Goal: Check status: Check status

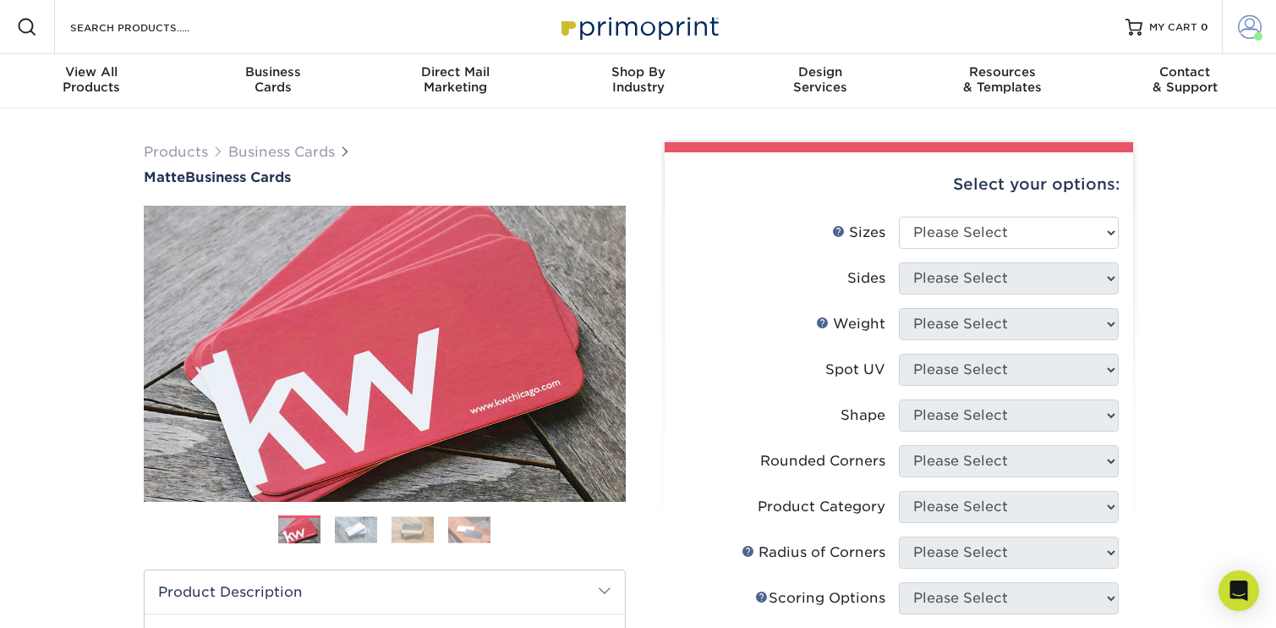
click at [1237, 23] on link "Account" at bounding box center [1249, 27] width 54 height 54
click at [1240, 36] on span at bounding box center [1250, 27] width 24 height 24
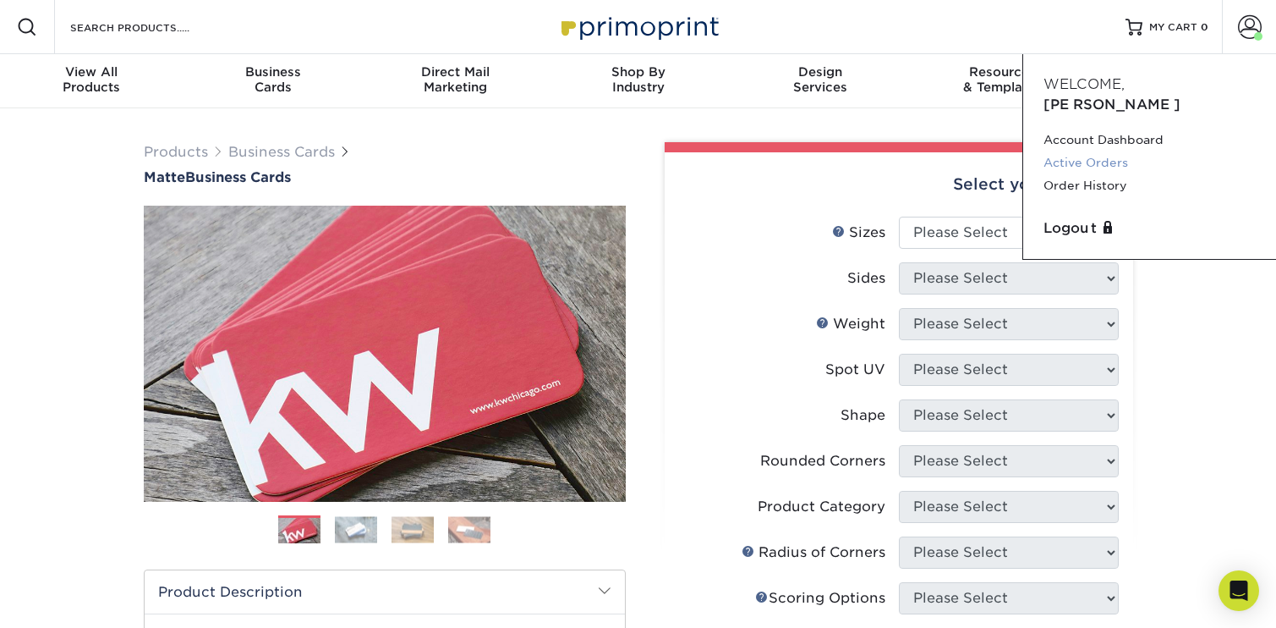
click at [1093, 151] on link "Active Orders" at bounding box center [1150, 162] width 212 height 23
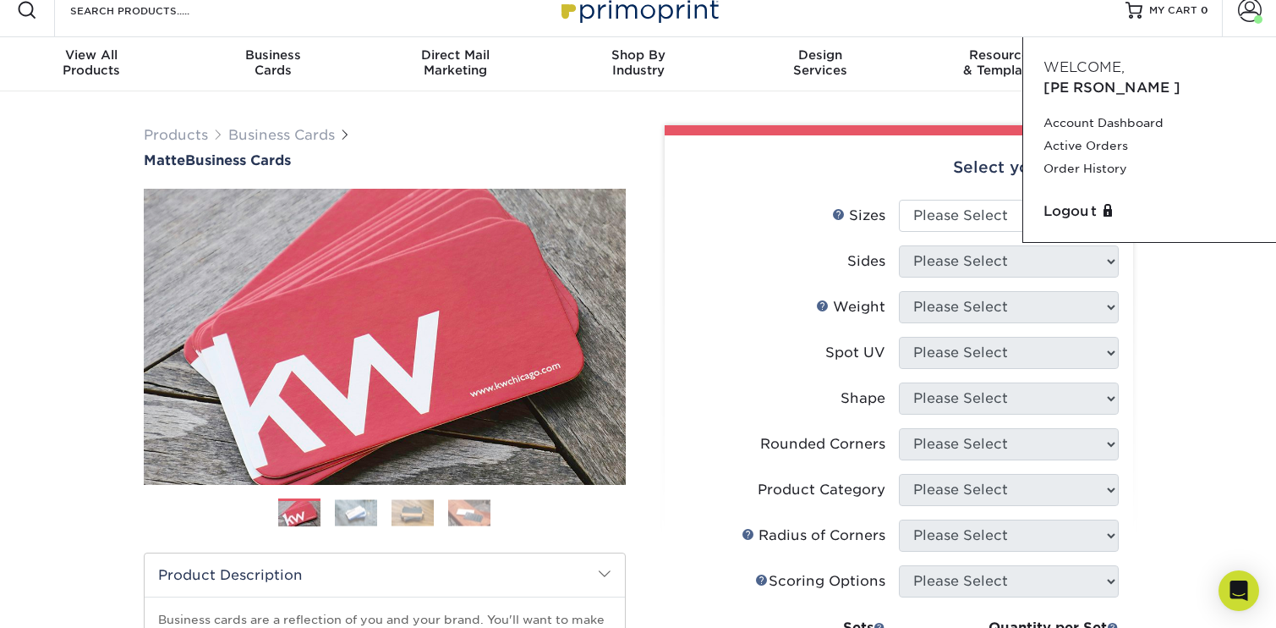
scroll to position [38, 0]
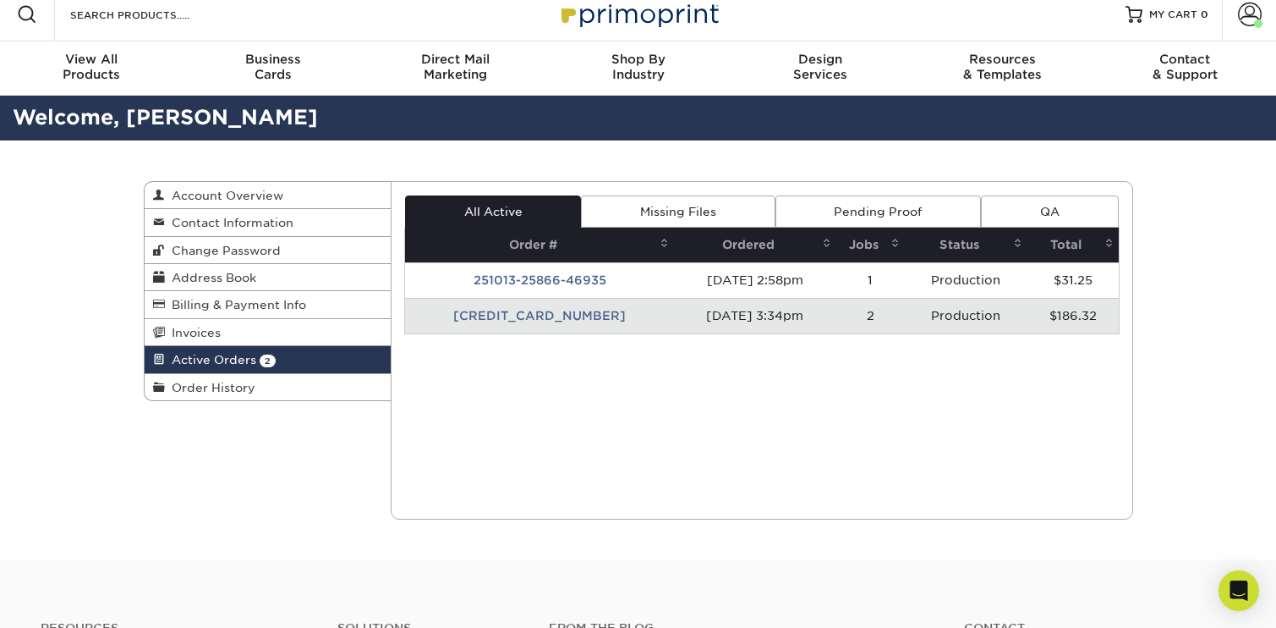
scroll to position [14, 0]
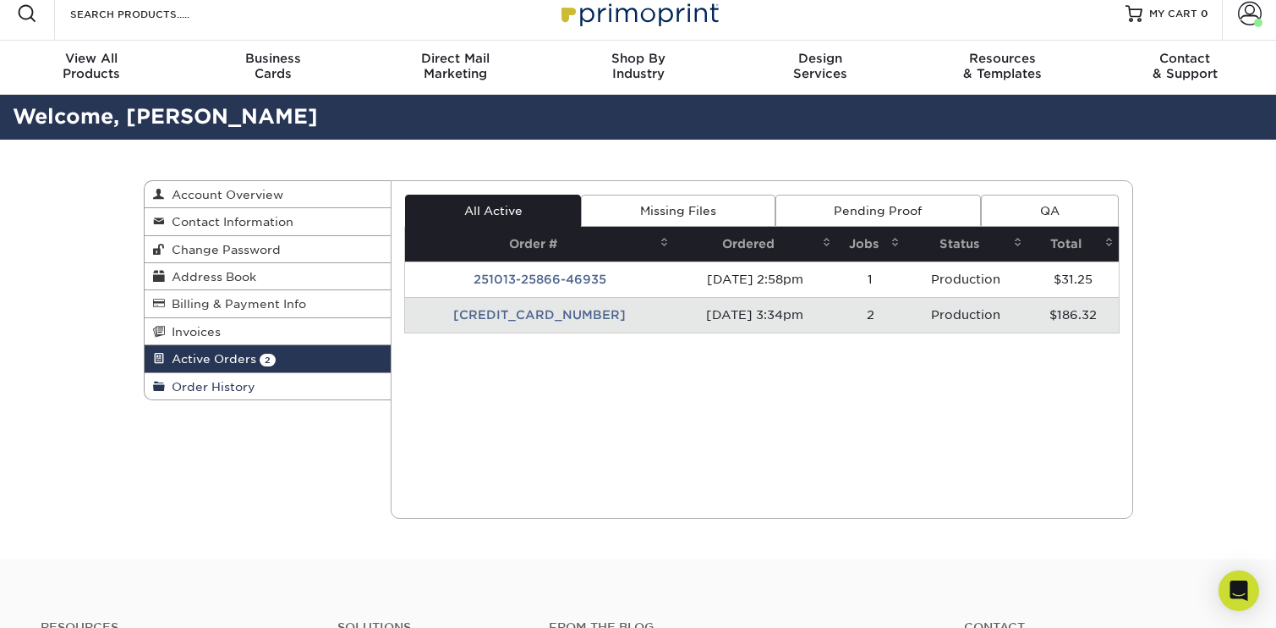
click at [244, 385] on span "Order History" at bounding box center [210, 387] width 91 height 14
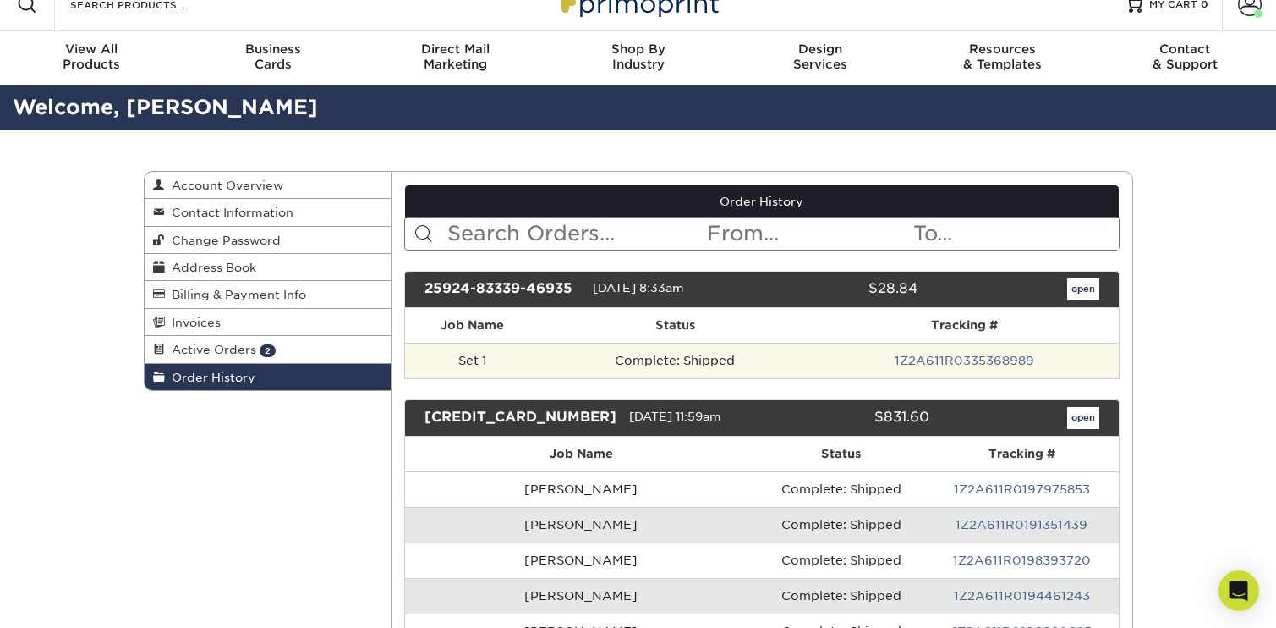
scroll to position [24, 0]
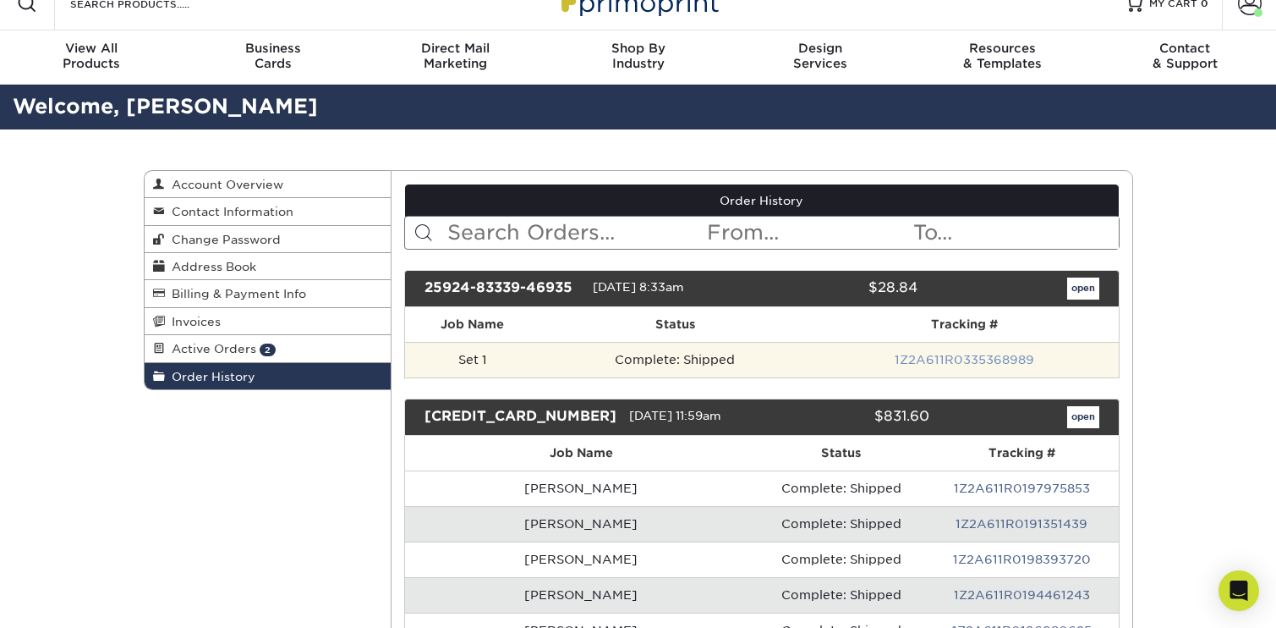
click at [972, 361] on link "1Z2A611R0335368989" at bounding box center [965, 360] width 140 height 14
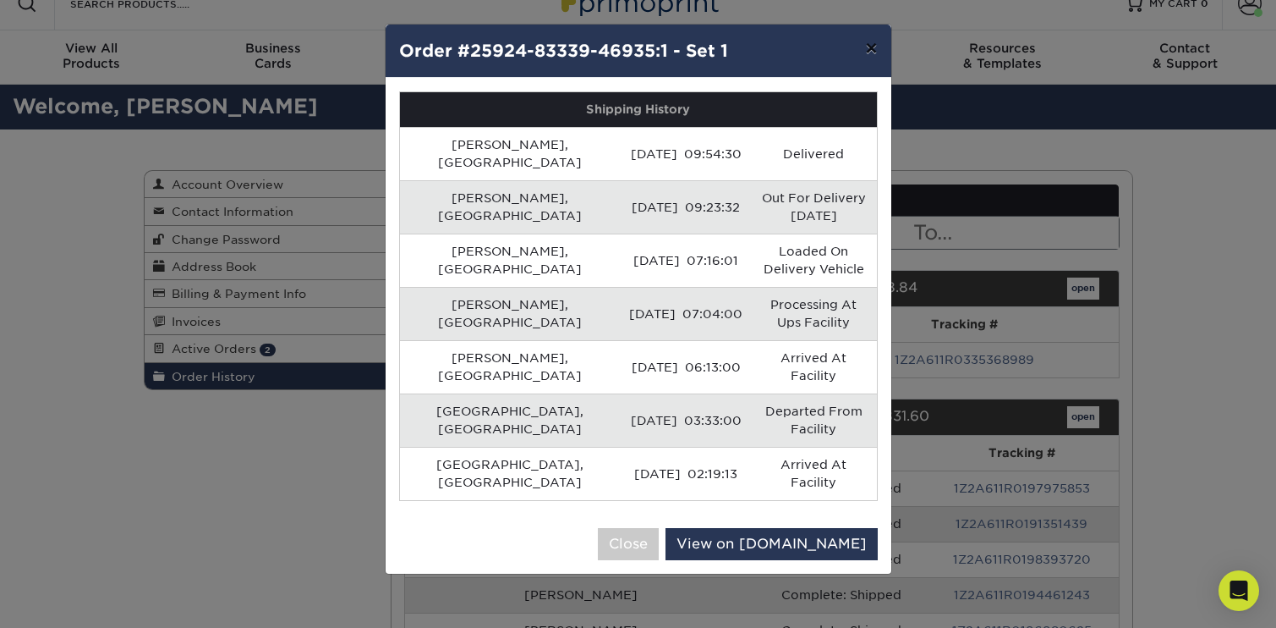
click at [865, 54] on button "×" at bounding box center [871, 48] width 39 height 47
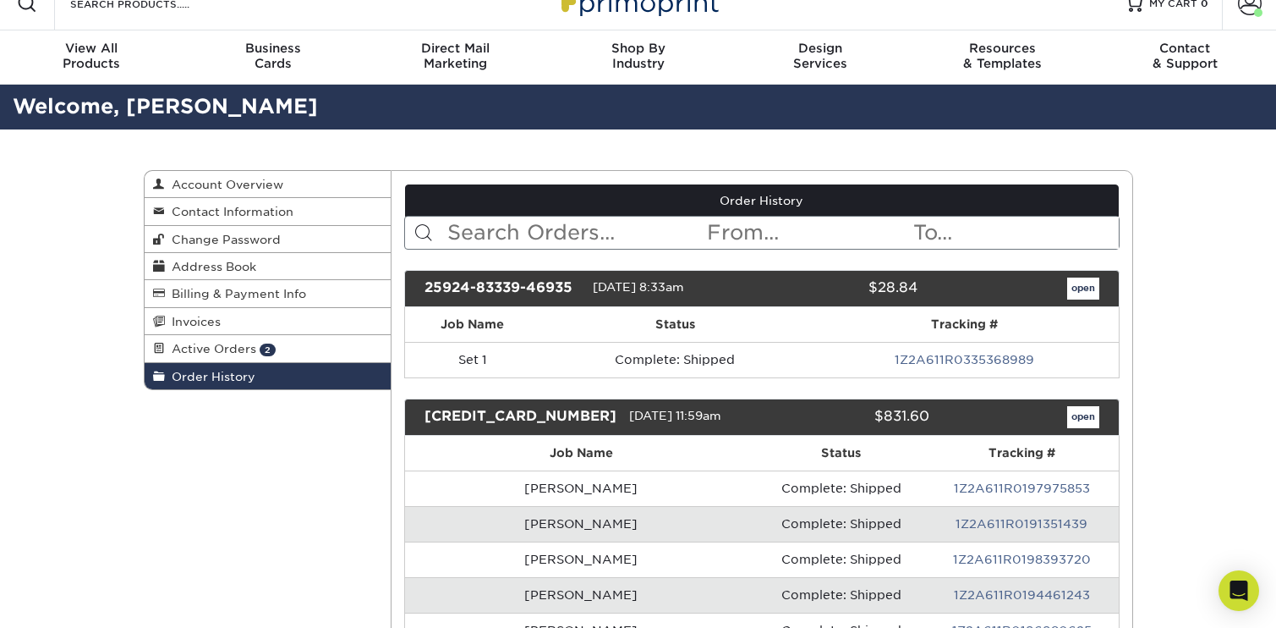
scroll to position [0, 0]
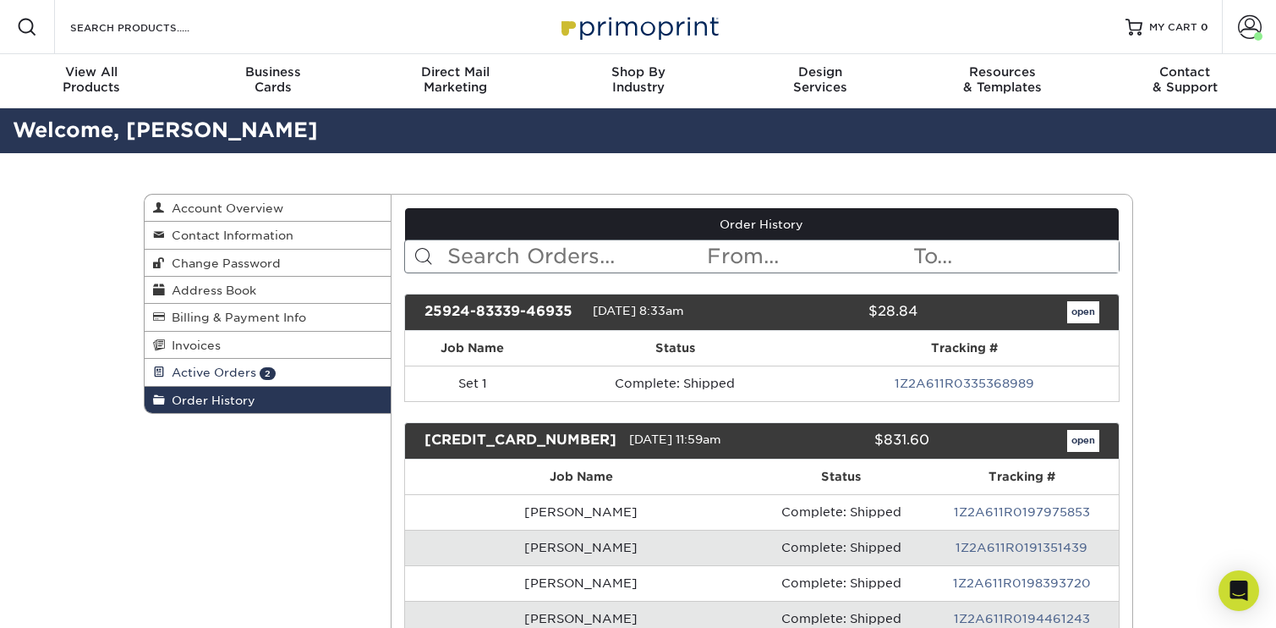
click at [222, 372] on span "Active Orders" at bounding box center [210, 372] width 91 height 14
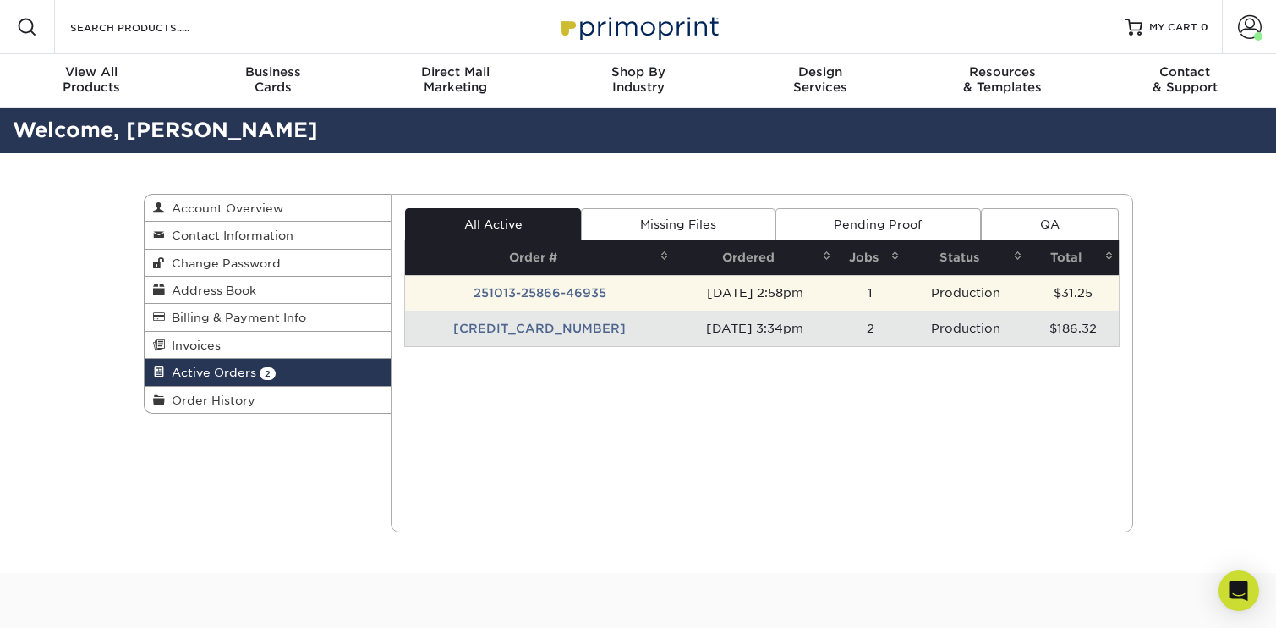
click at [674, 293] on td "[DATE] 2:58pm" at bounding box center [755, 293] width 162 height 36
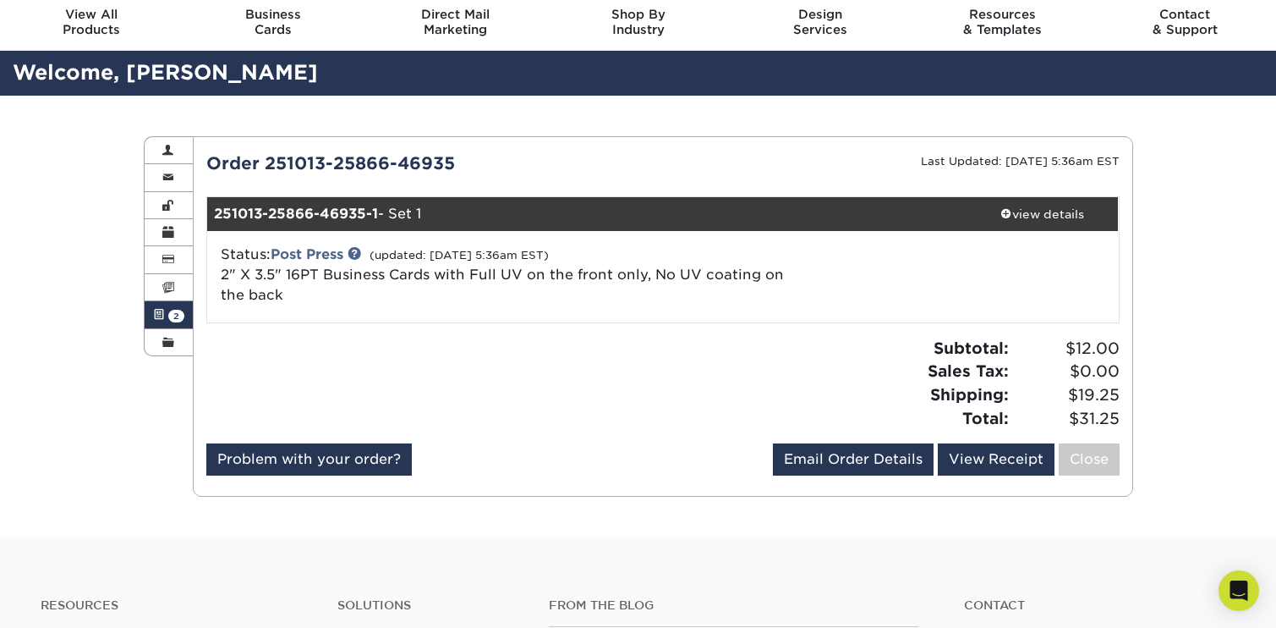
scroll to position [58, 0]
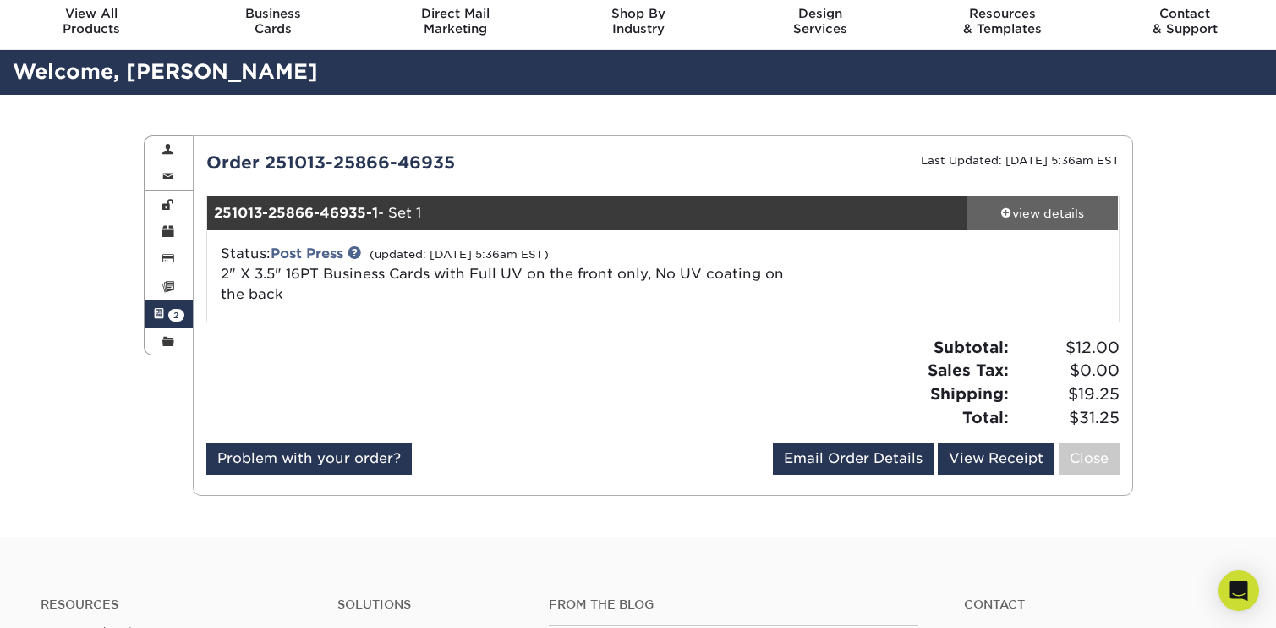
click at [1039, 213] on div "view details" at bounding box center [1043, 213] width 152 height 17
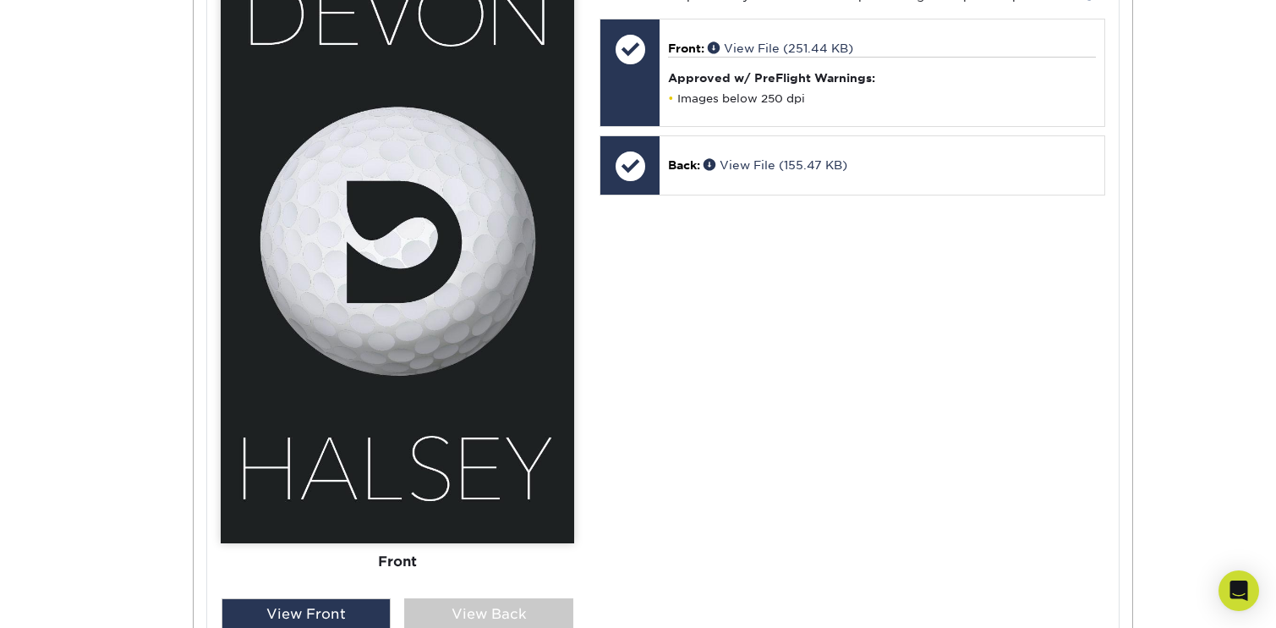
scroll to position [839, 0]
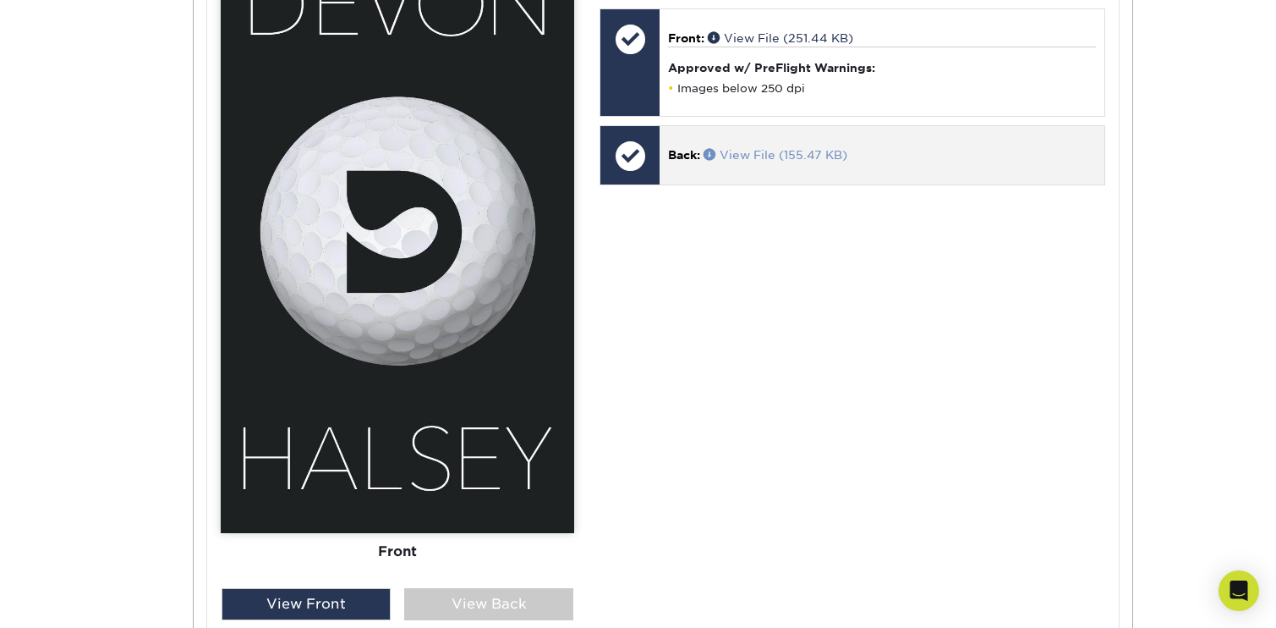
click at [795, 152] on link "View File (155.47 KB)" at bounding box center [776, 155] width 144 height 14
click at [752, 151] on link "View File (155.47 KB)" at bounding box center [776, 155] width 144 height 14
